Goal: Find specific page/section: Find specific page/section

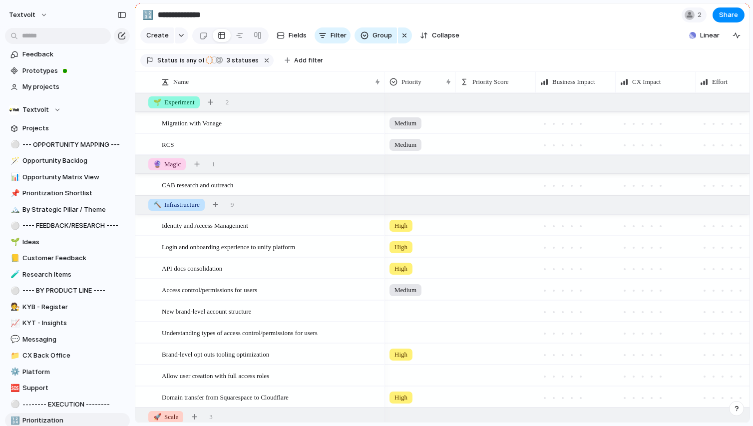
click at [59, 353] on section "Keep using Index You're approaching the free limit of 300 items Upgrade plan" at bounding box center [67, 389] width 135 height 75
click at [58, 356] on div "Keep using Index You're approaching the free limit of 300 items Upgrade plan" at bounding box center [67, 389] width 135 height 67
click at [69, 357] on div "Keep using Index You're approaching the free limit of 300 items Upgrade plan" at bounding box center [67, 389] width 135 height 67
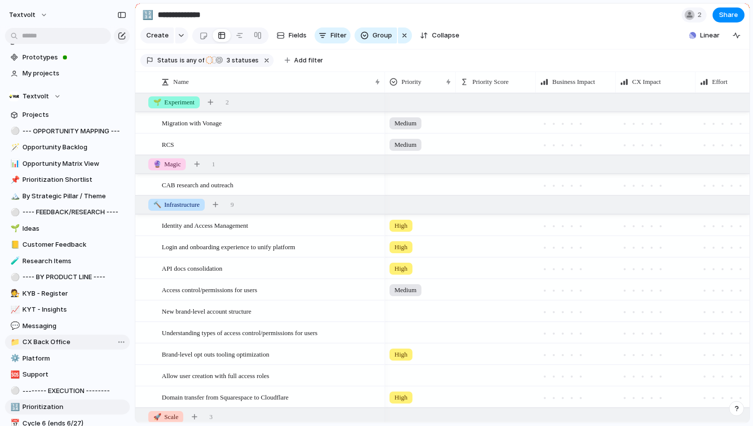
click at [70, 341] on span "CX Back Office" at bounding box center [74, 342] width 104 height 10
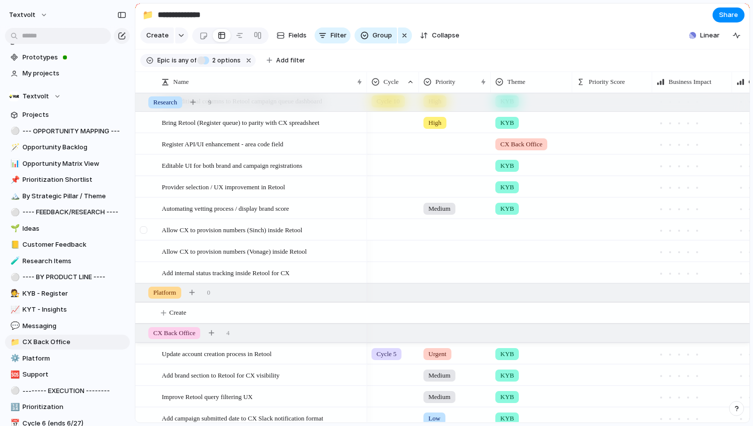
click at [145, 229] on div at bounding box center [143, 229] width 7 height 7
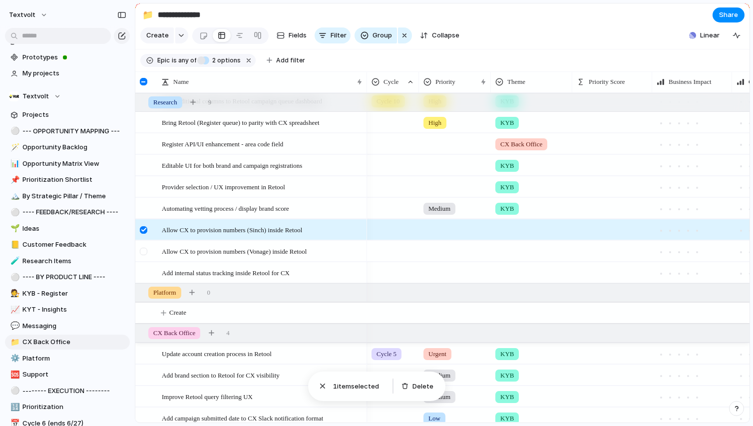
click at [143, 251] on div at bounding box center [143, 251] width 7 height 7
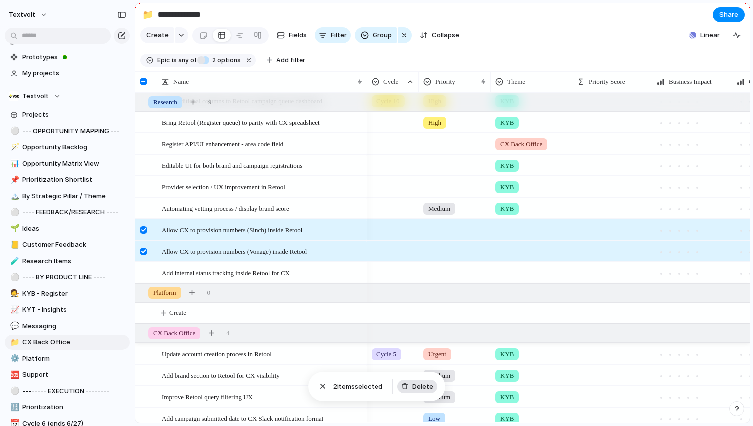
click at [413, 384] on span "Delete" at bounding box center [423, 387] width 21 height 10
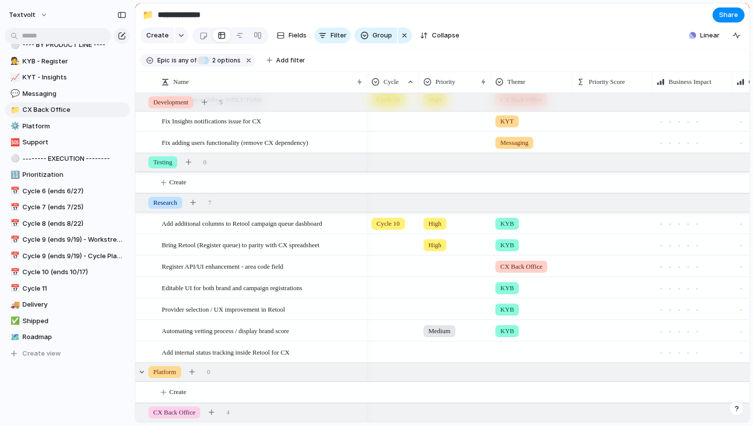
scroll to position [261, 0]
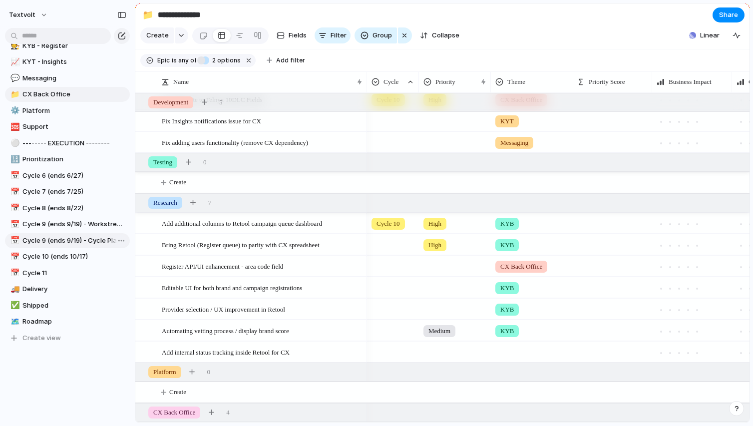
click at [73, 239] on span "Cycle 9 (ends 9/19) - Cycle Planning" at bounding box center [74, 241] width 104 height 10
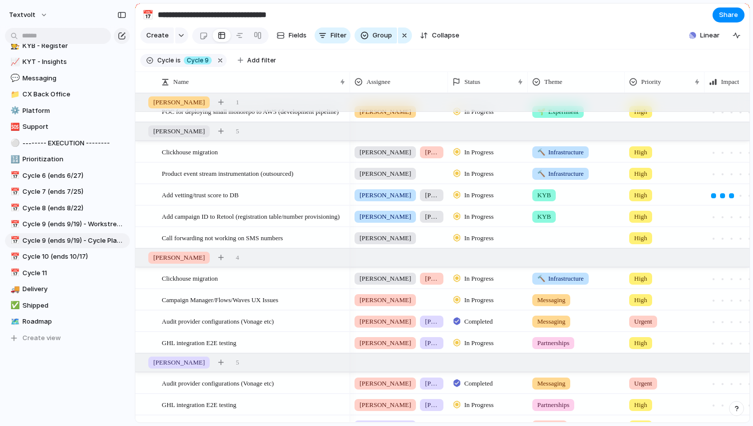
scroll to position [268, 0]
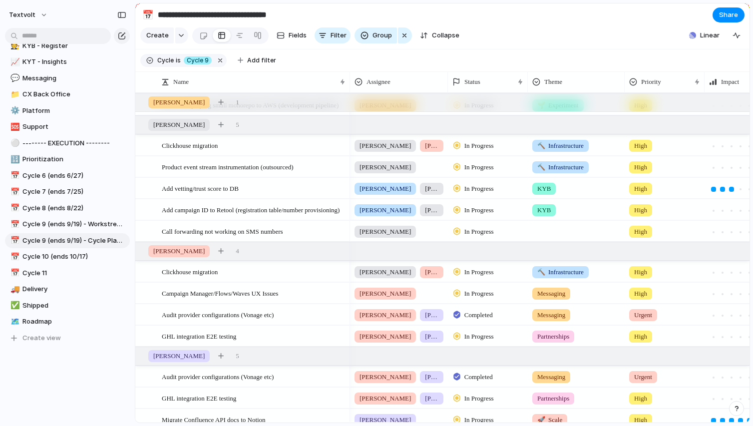
click at [489, 233] on span "In Progress" at bounding box center [479, 232] width 29 height 10
click at [489, 322] on span "Completed" at bounding box center [482, 325] width 35 height 10
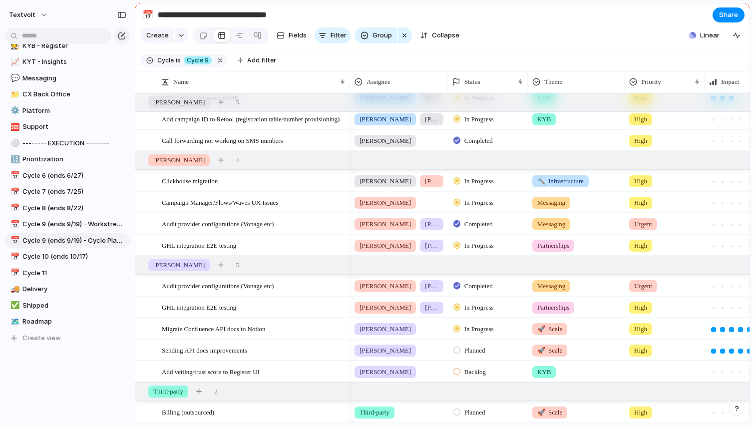
click at [485, 332] on span "In Progress" at bounding box center [479, 329] width 29 height 10
click at [485, 390] on div "Completed" at bounding box center [477, 395] width 45 height 12
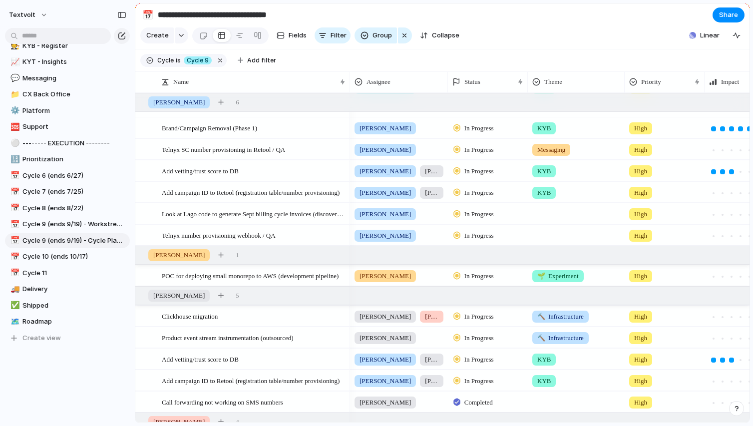
scroll to position [82, 0]
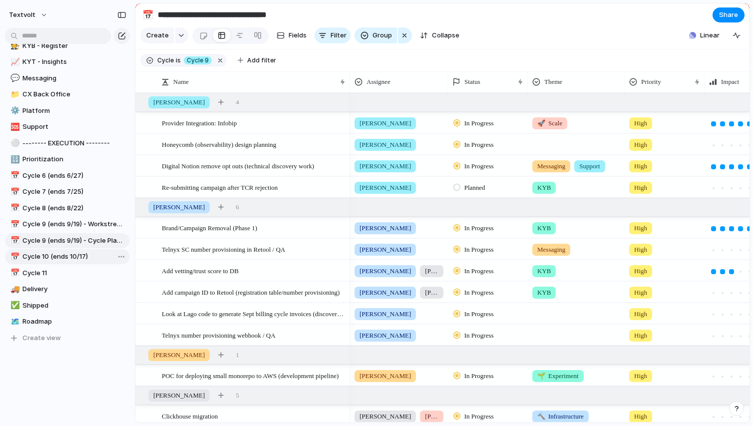
click at [73, 253] on span "Cycle 10 (ends 10/17)" at bounding box center [74, 257] width 104 height 10
type input "**********"
